Goal: Find specific page/section: Find specific page/section

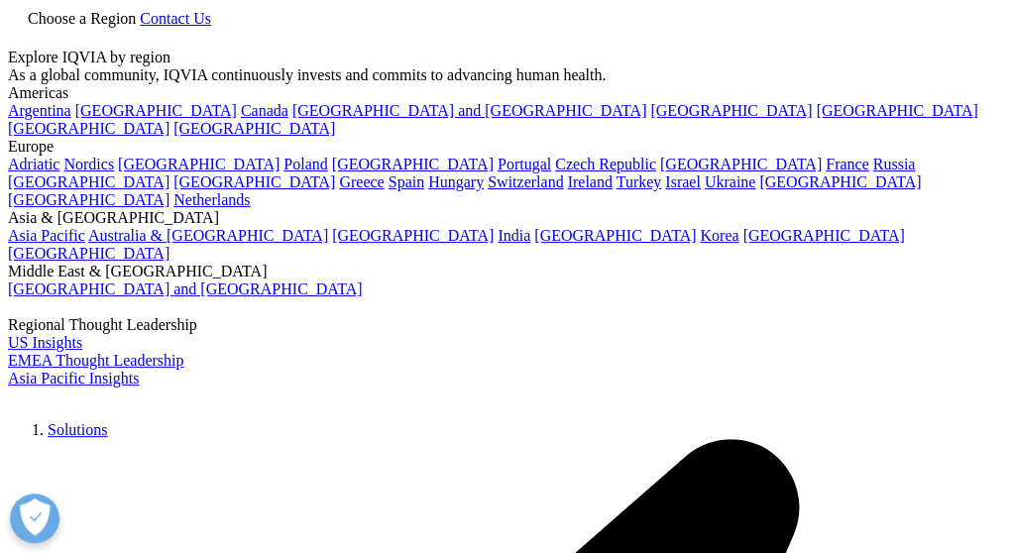
click at [140, 27] on link "Choose a Region" at bounding box center [74, 18] width 132 height 17
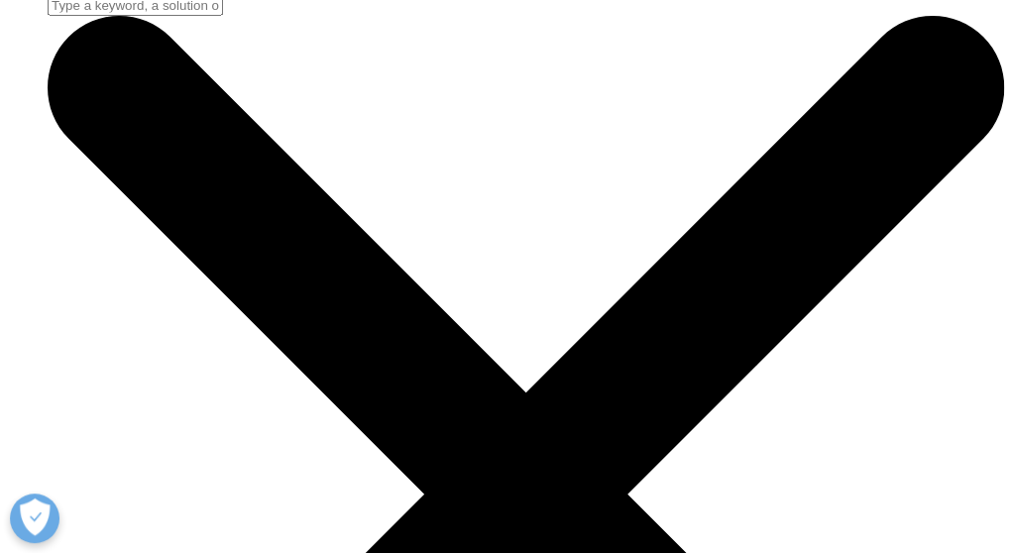
scroll to position [1641, 0]
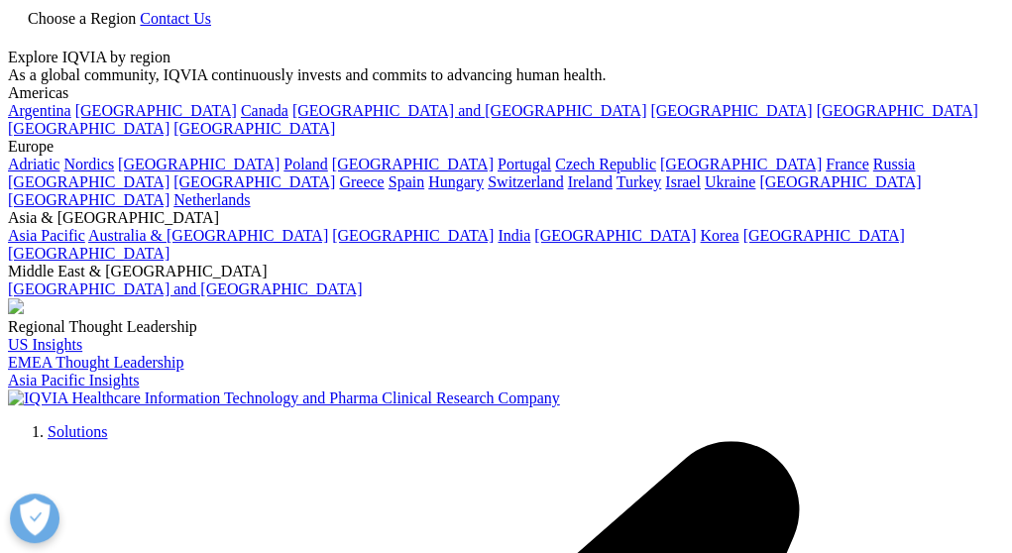
click at [8, 408] on span at bounding box center [8, 408] width 0 height 0
